Goal: Information Seeking & Learning: Learn about a topic

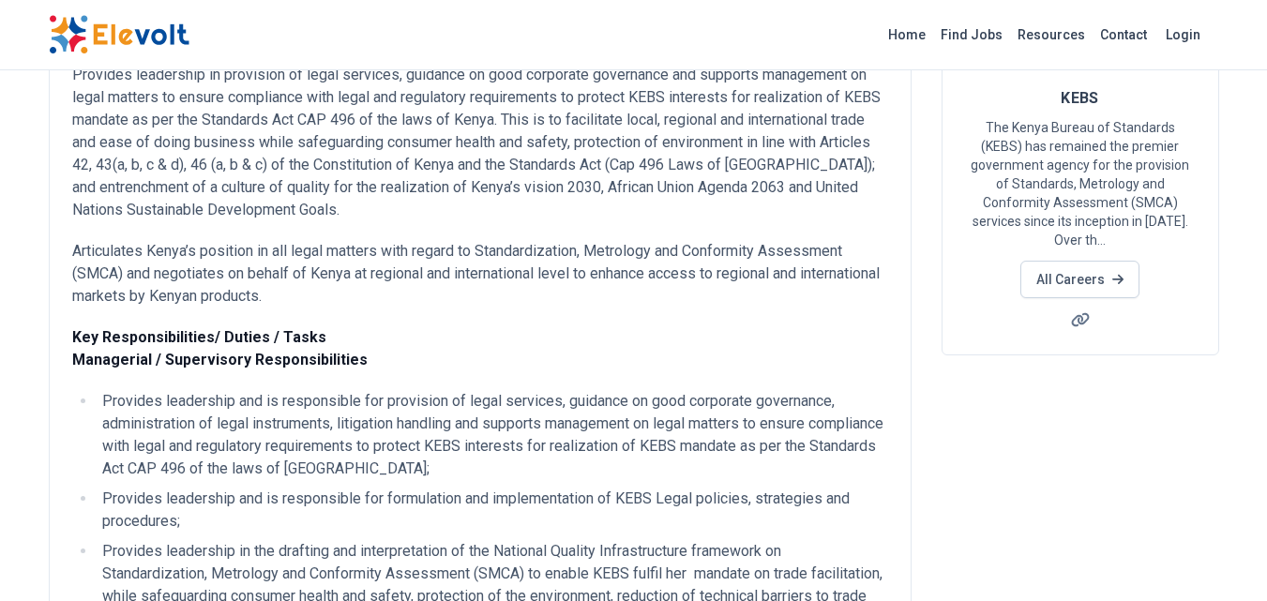
scroll to position [188, 0]
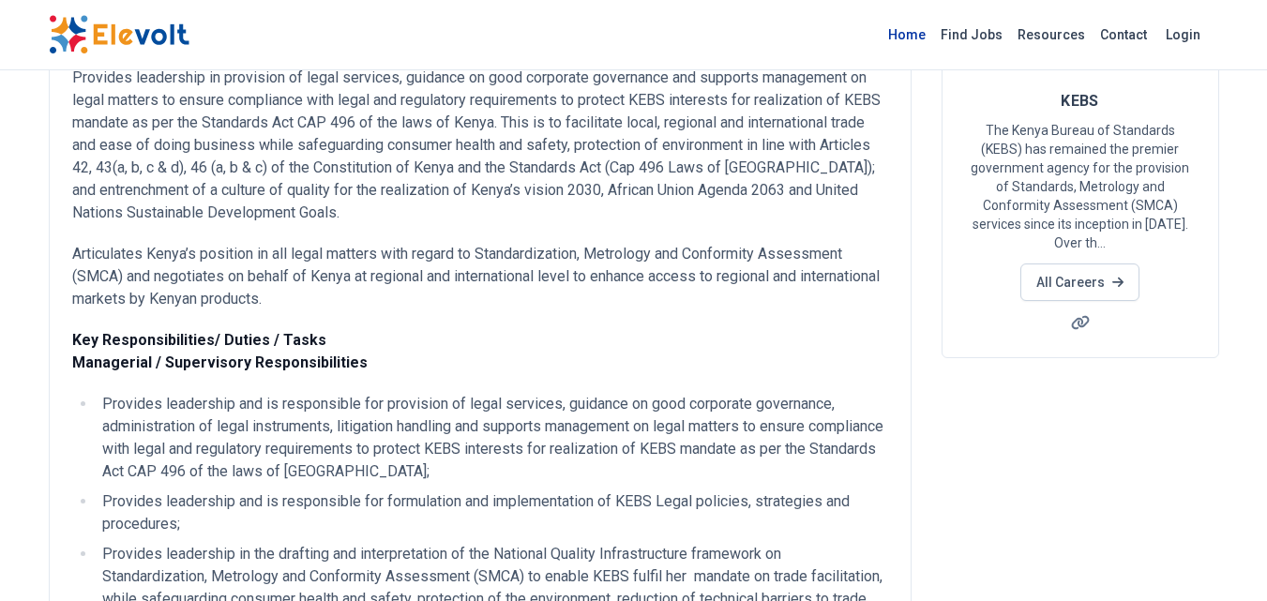
click at [925, 36] on link "Home" at bounding box center [907, 35] width 53 height 30
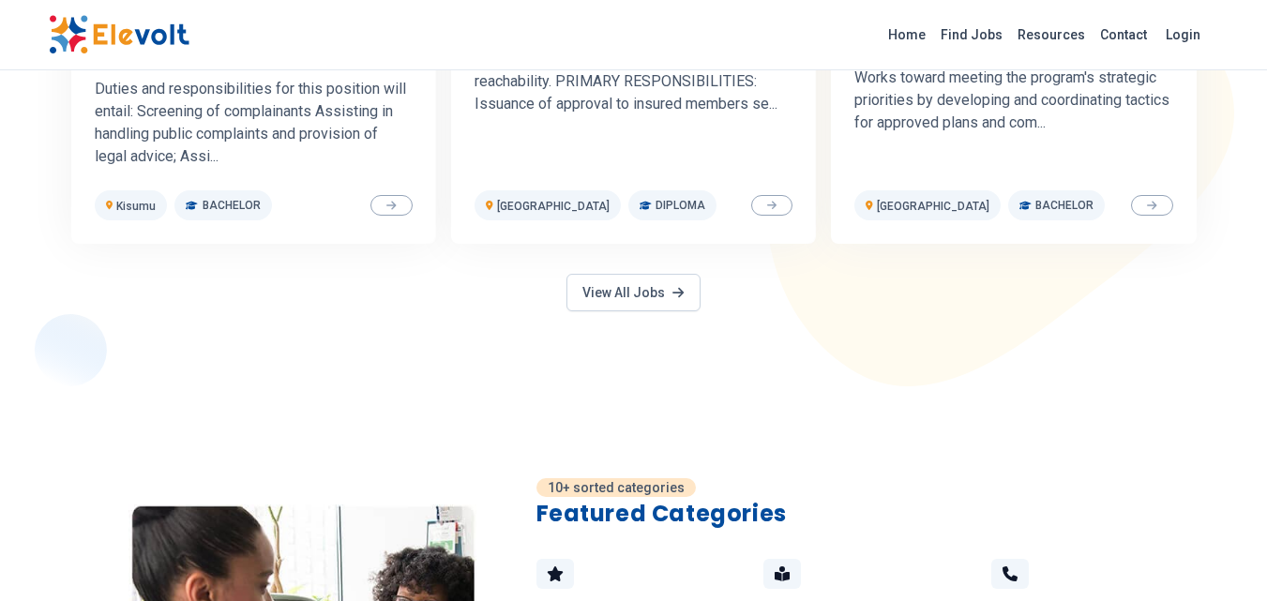
scroll to position [1125, 0]
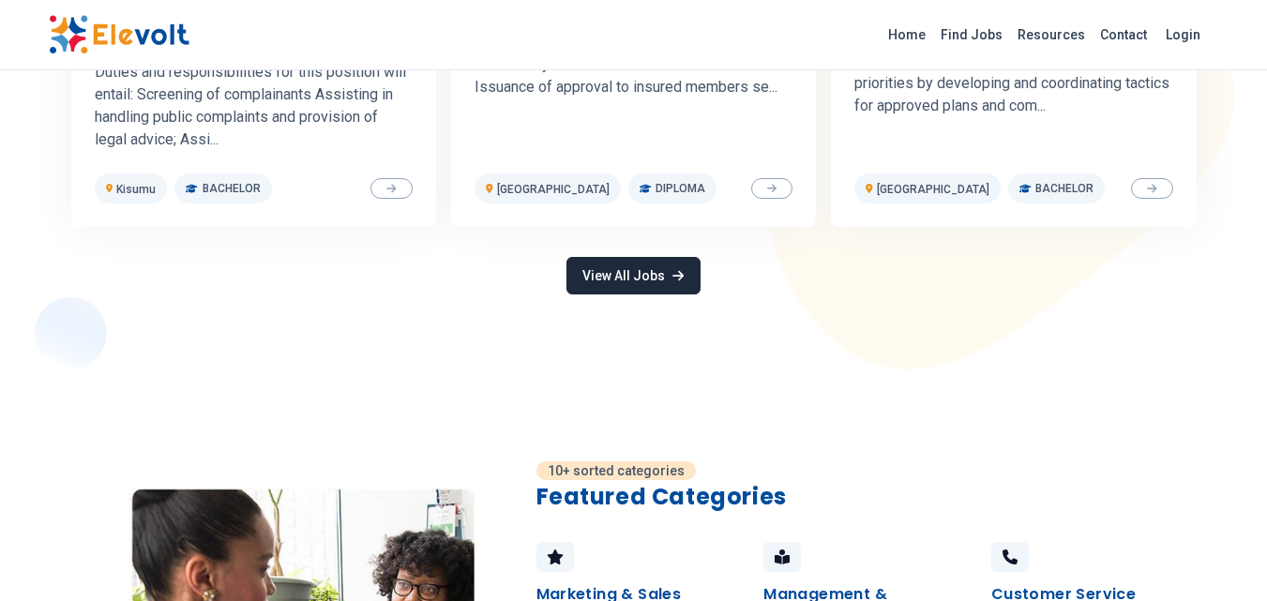
click at [638, 271] on link "View All Jobs" at bounding box center [632, 276] width 133 height 38
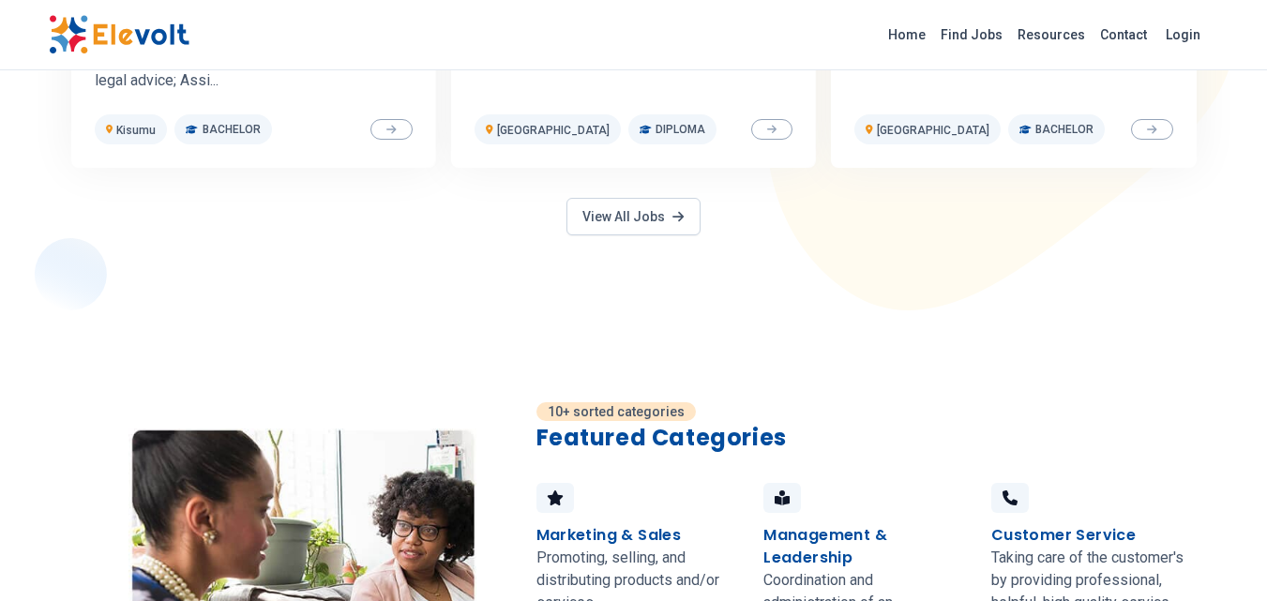
scroll to position [1407, 0]
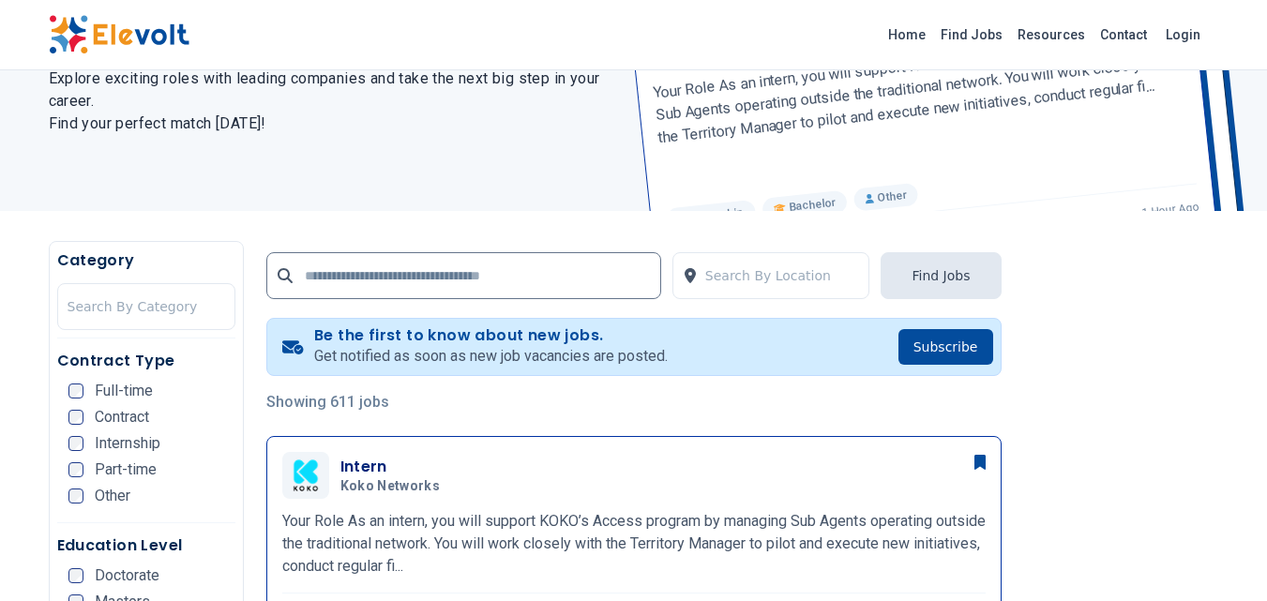
scroll to position [469, 0]
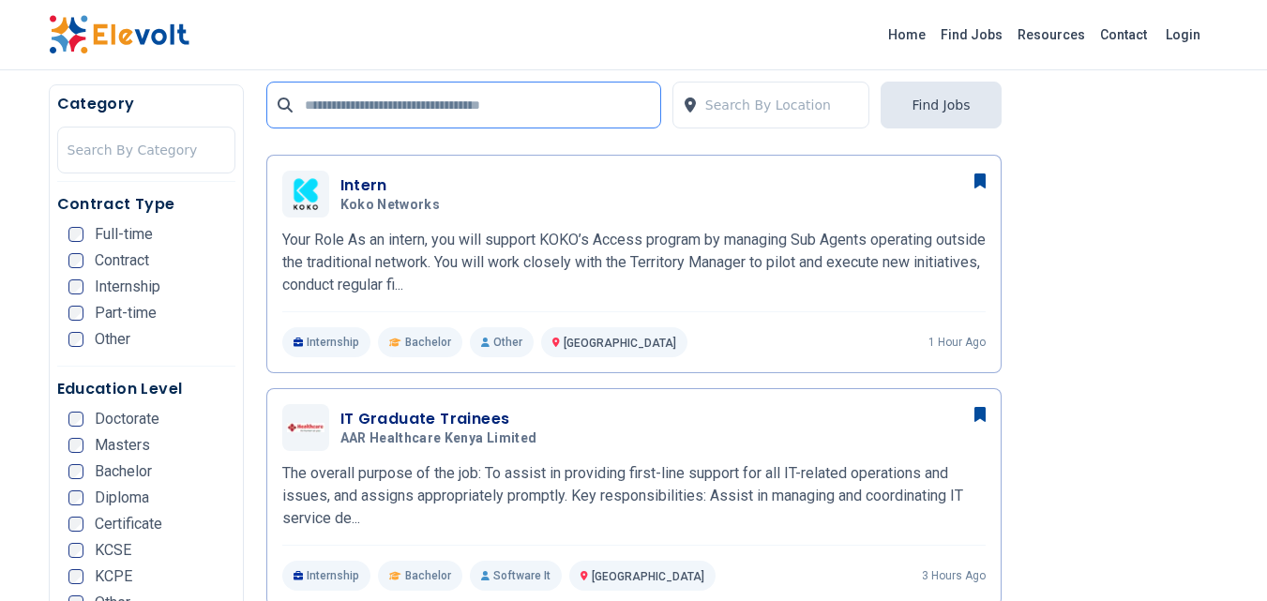
drag, startPoint x: 347, startPoint y: 112, endPoint x: 365, endPoint y: 110, distance: 17.9
click at [347, 112] on input "text" at bounding box center [463, 105] width 395 height 47
type input "*****"
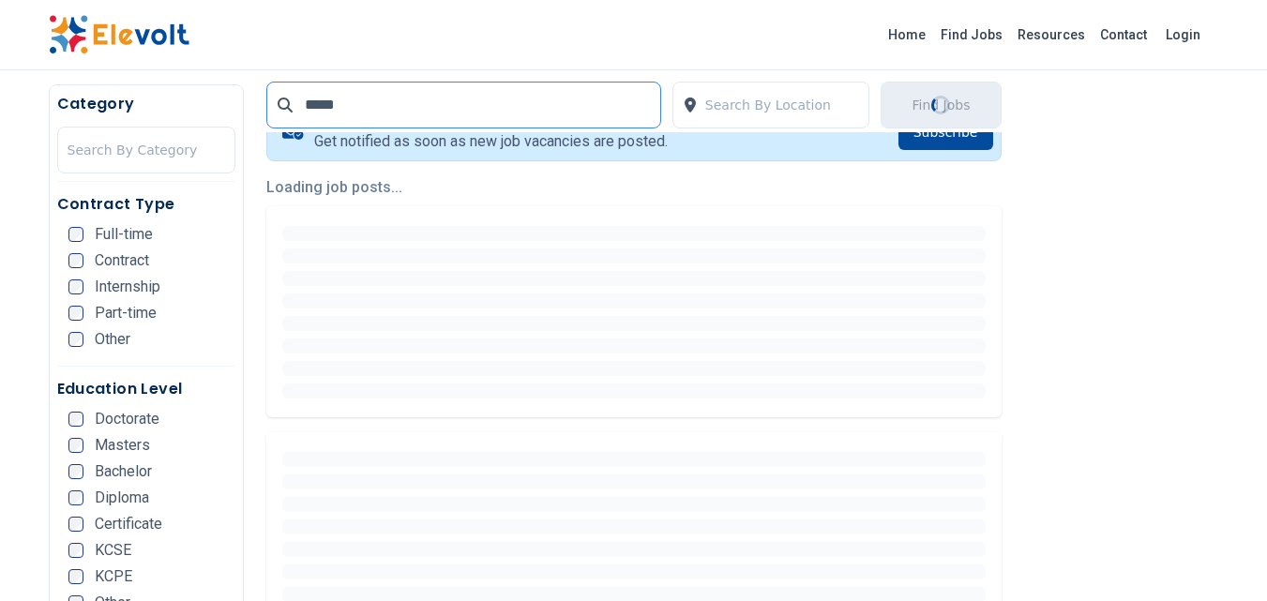
scroll to position [563, 0]
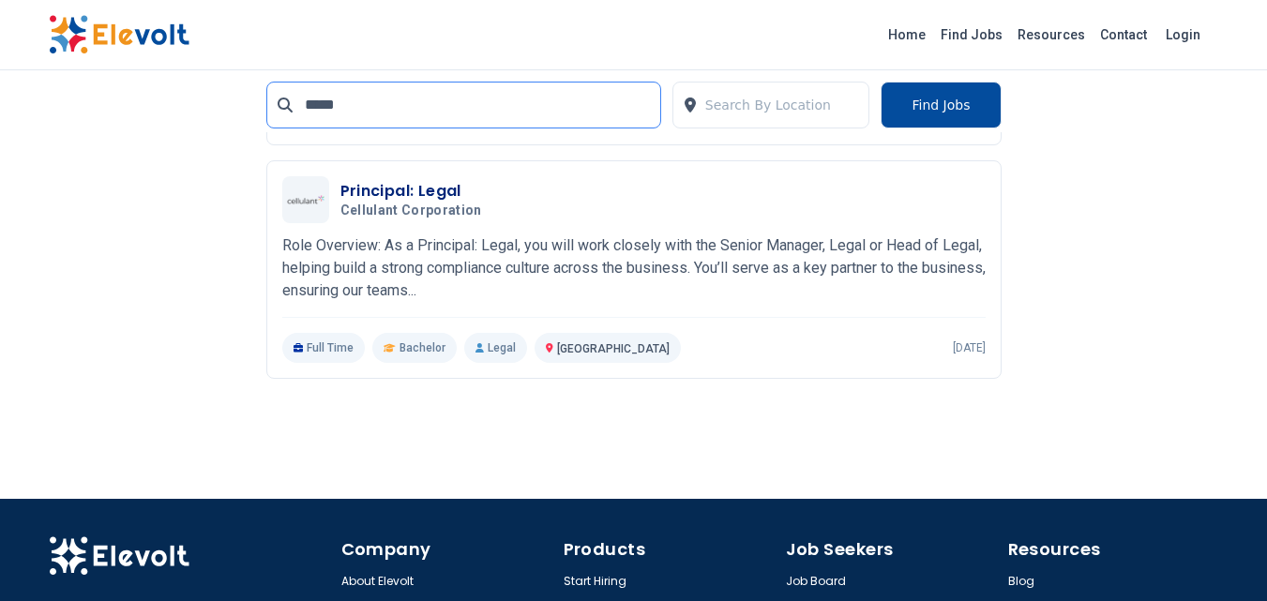
scroll to position [2063, 0]
